Goal: Find specific page/section: Find specific page/section

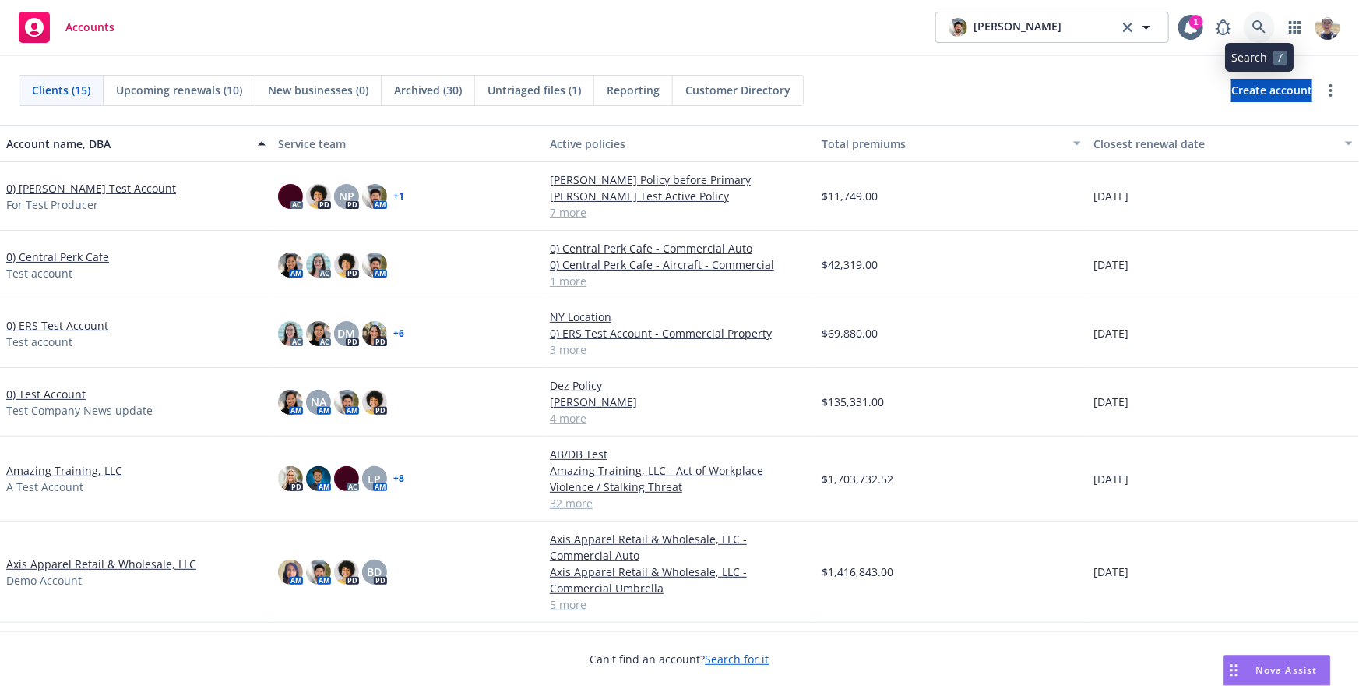
click at [1264, 26] on icon at bounding box center [1260, 27] width 14 height 14
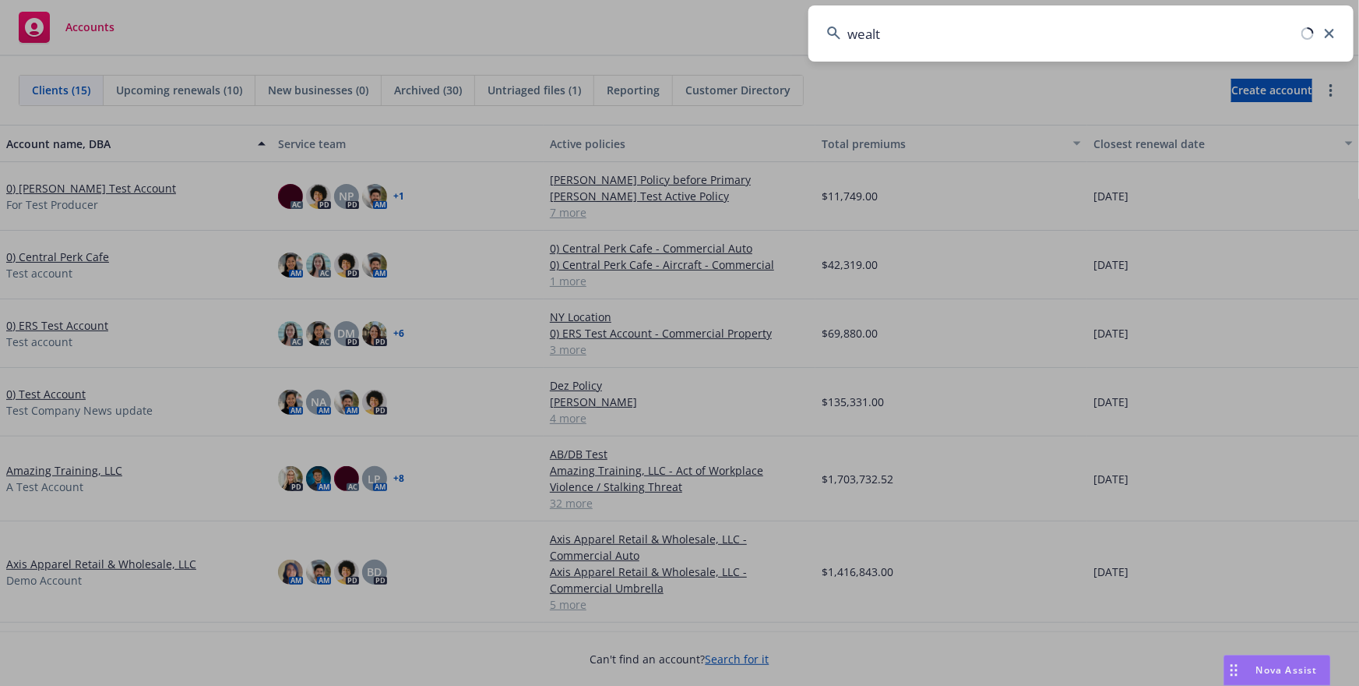
type input "wealth"
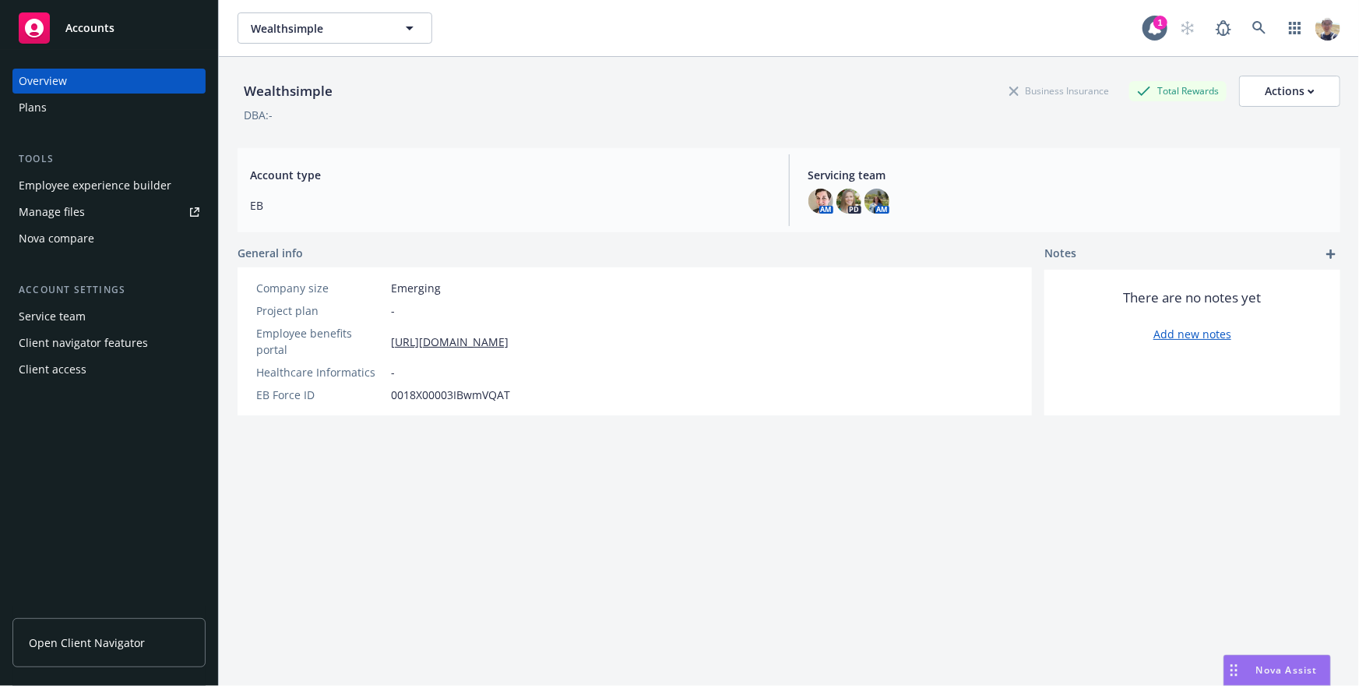
click at [65, 364] on div "Client access" at bounding box center [53, 369] width 68 height 25
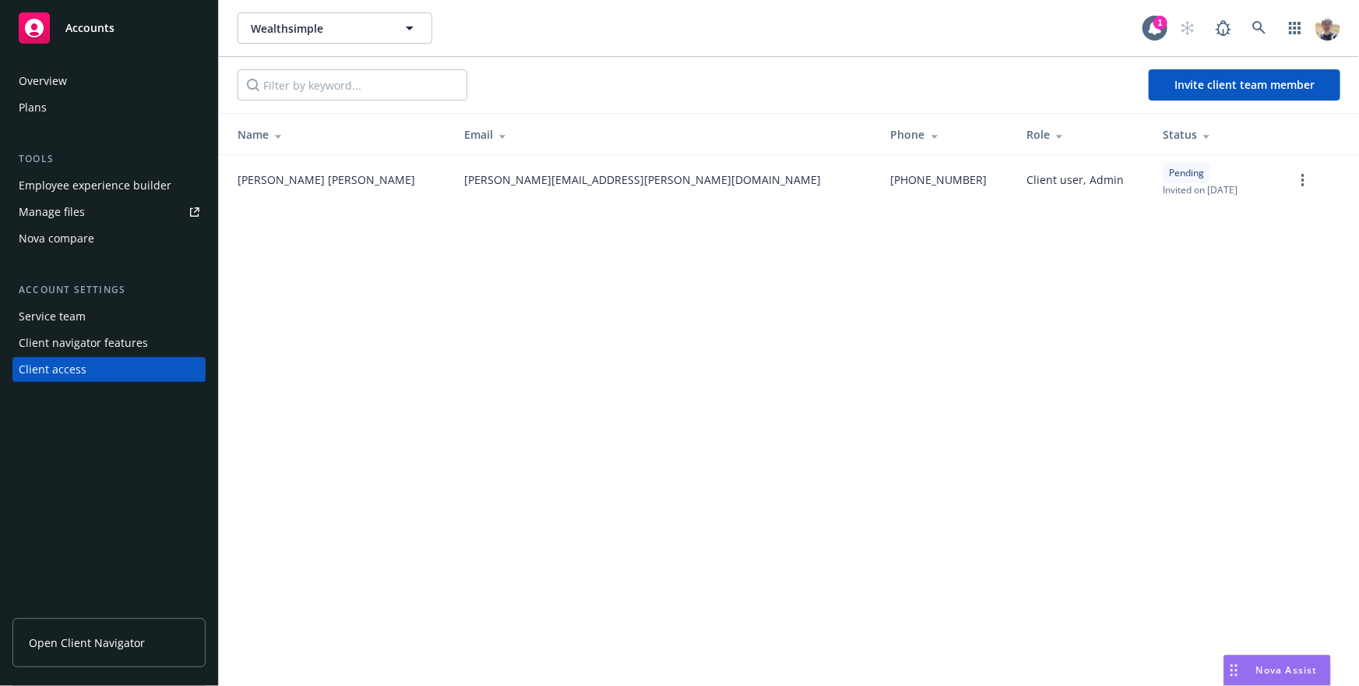
click at [464, 180] on span "[PERSON_NAME][EMAIL_ADDRESS][PERSON_NAME][DOMAIN_NAME]" at bounding box center [642, 179] width 357 height 16
click at [1306, 175] on link "more" at bounding box center [1303, 180] width 19 height 19
click at [1018, 238] on div "Wealthsimple Wealthsimple 1 Invite client team member Name Email Phone Role Sta…" at bounding box center [789, 343] width 1140 height 686
